Goal: Task Accomplishment & Management: Use online tool/utility

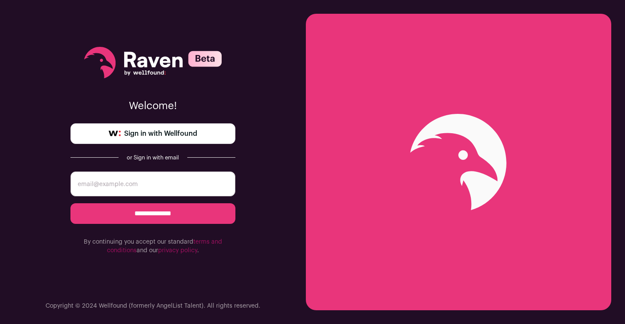
click at [186, 133] on span "Sign in with Wellfound" at bounding box center [160, 133] width 73 height 10
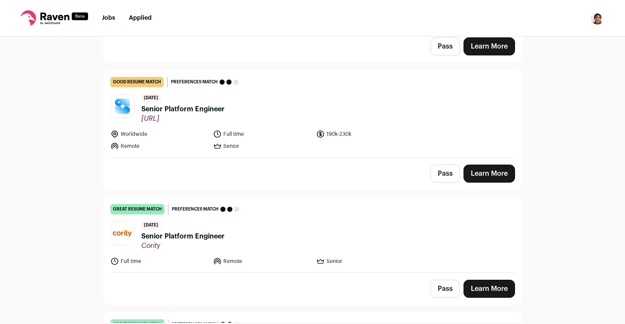
scroll to position [2281, 0]
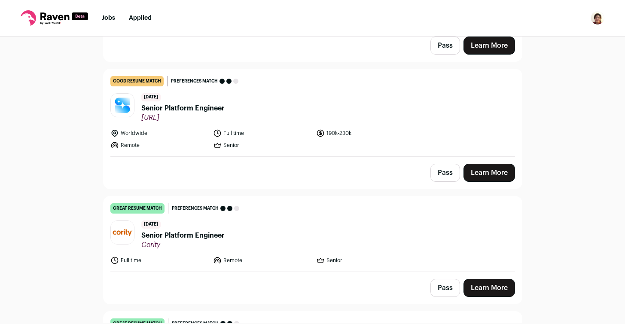
click at [510, 279] on link "Learn More" at bounding box center [489, 288] width 52 height 18
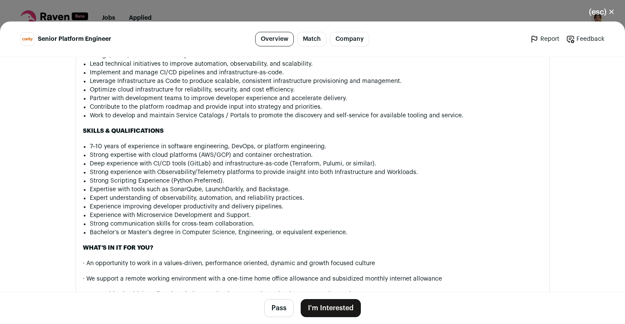
scroll to position [777, 0]
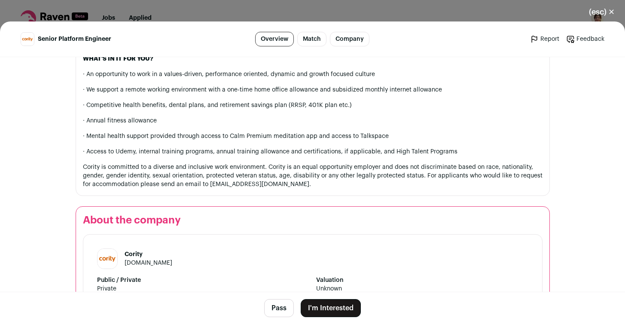
click at [134, 262] on link "[DOMAIN_NAME]" at bounding box center [148, 263] width 48 height 6
click at [596, 12] on button "(esc) ✕" at bounding box center [601, 12] width 46 height 19
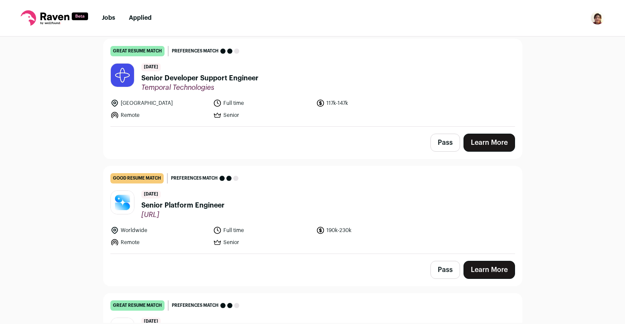
scroll to position [2059, 0]
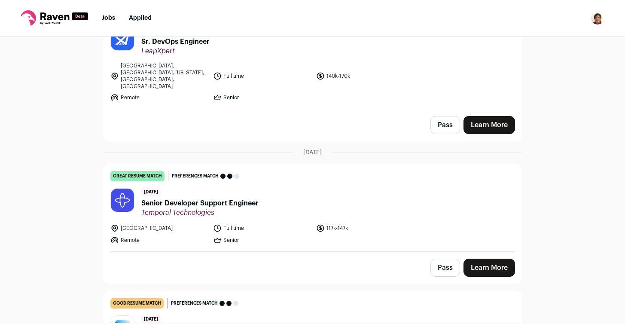
click at [200, 198] on span "Senior Developer Support Engineer" at bounding box center [199, 203] width 117 height 10
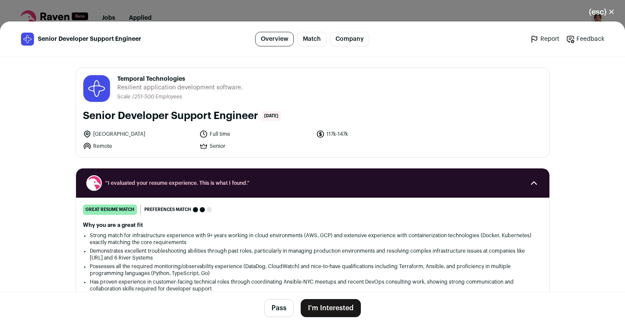
click at [51, 205] on main "Senior Developer Support Engineer Overview Match Company Report Feedback Report…" at bounding box center [312, 172] width 625 height 302
